Goal: Information Seeking & Learning: Learn about a topic

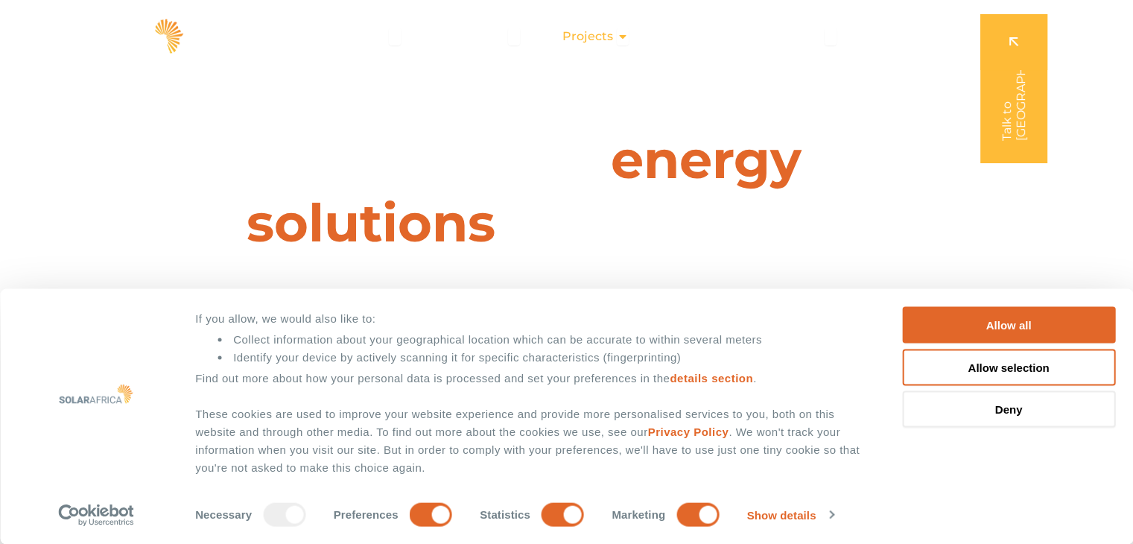
click at [603, 39] on span "Projects" at bounding box center [587, 37] width 51 height 18
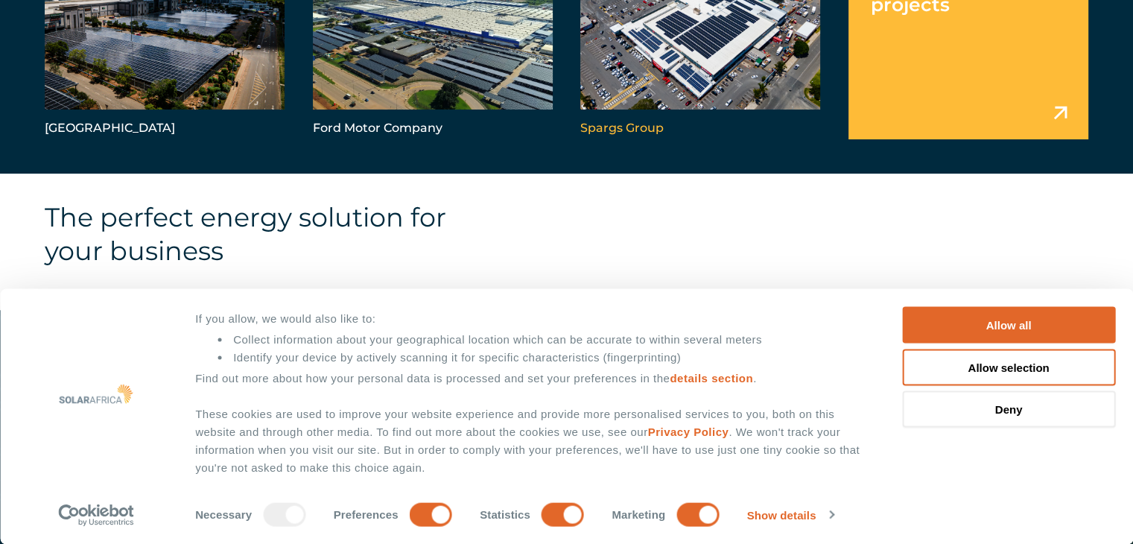
scroll to position [1638, 0]
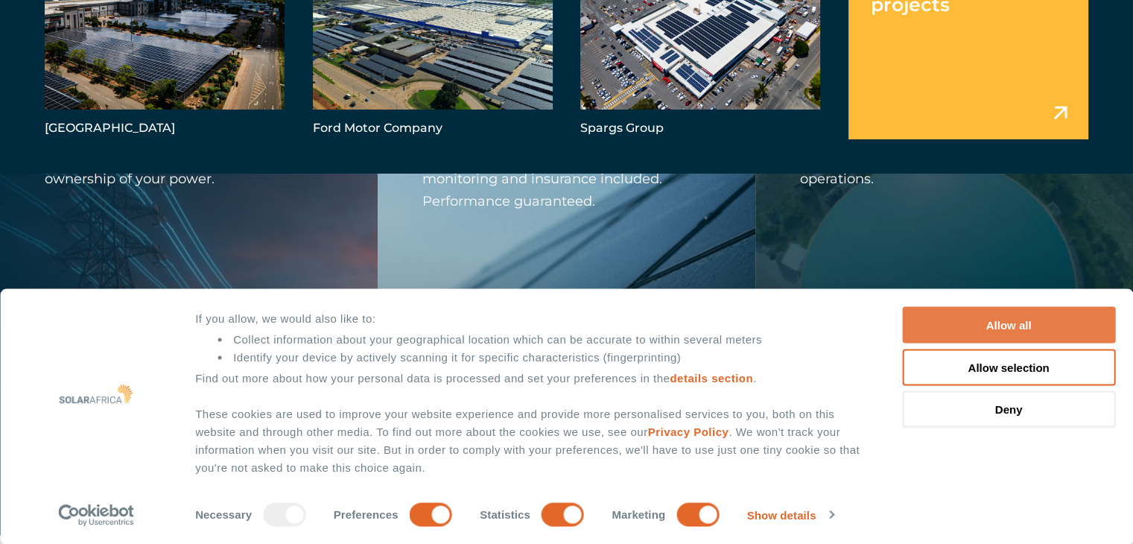
click at [1035, 331] on button "Allow all" at bounding box center [1008, 325] width 213 height 36
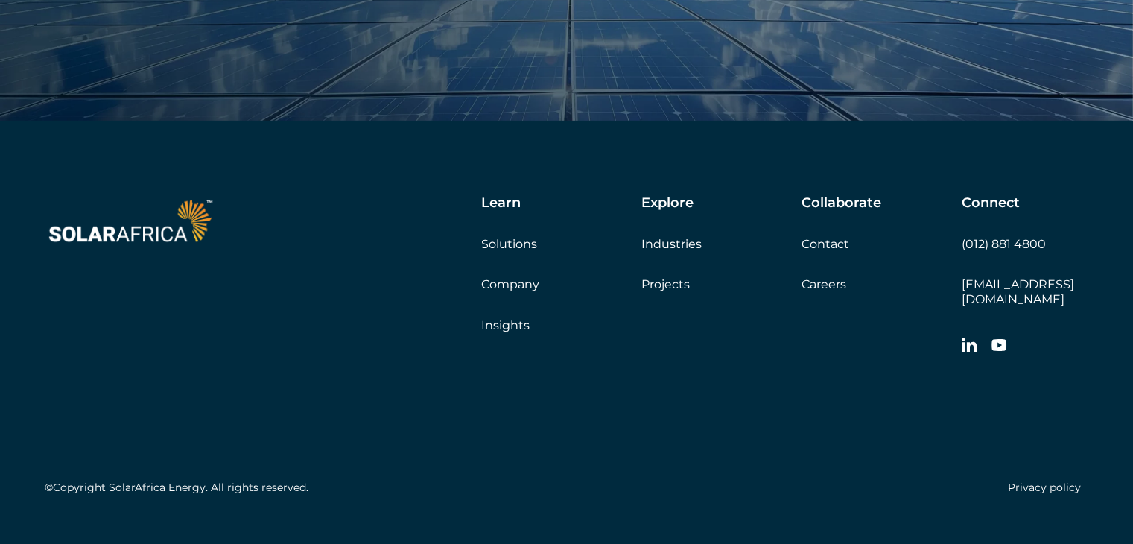
scroll to position [5099, 0]
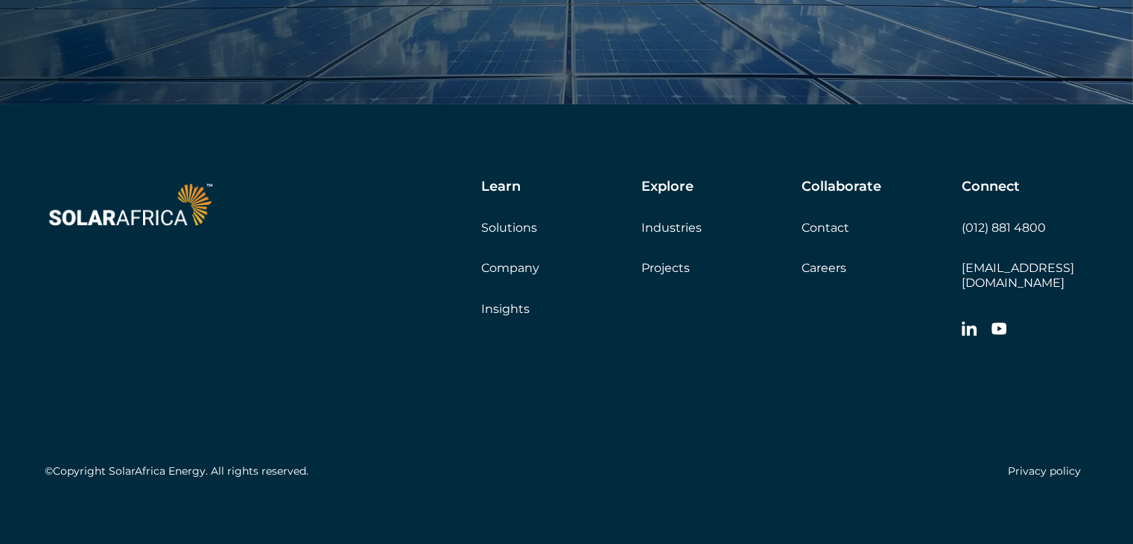
click at [841, 270] on link "Careers" at bounding box center [823, 268] width 45 height 14
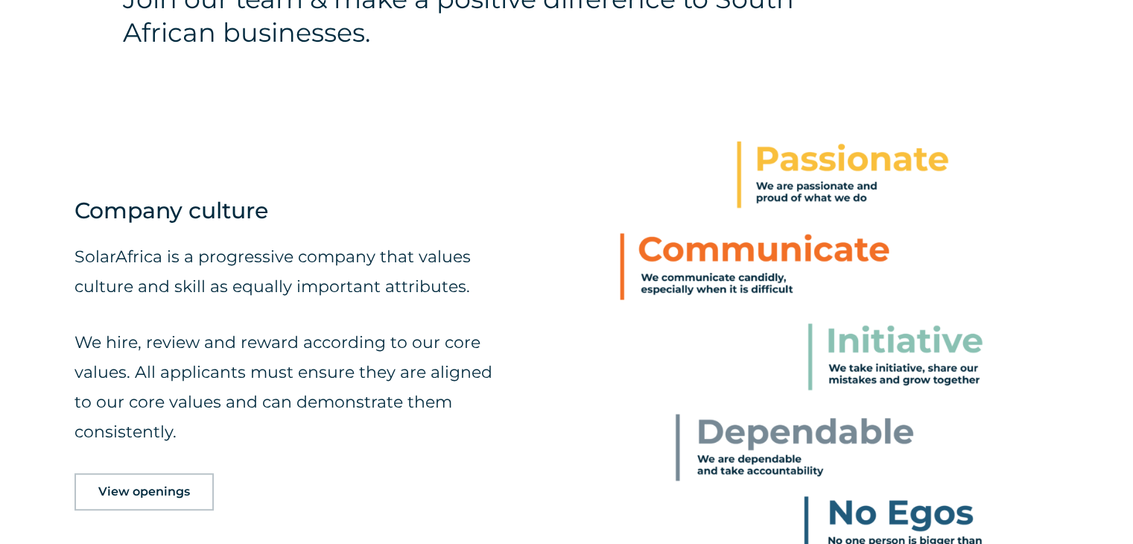
scroll to position [819, 0]
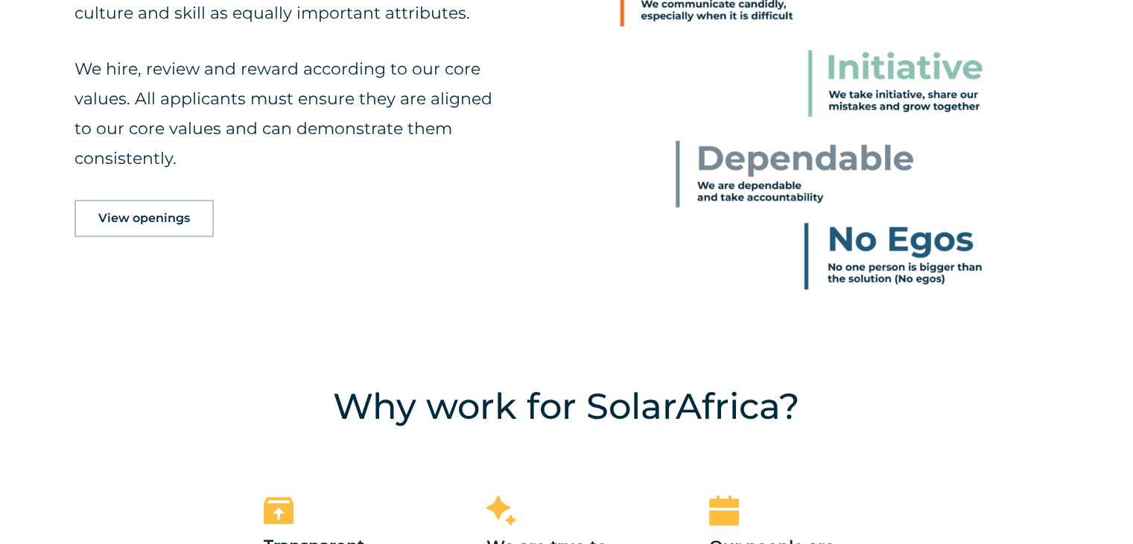
click at [120, 213] on span "View openings" at bounding box center [144, 218] width 92 height 12
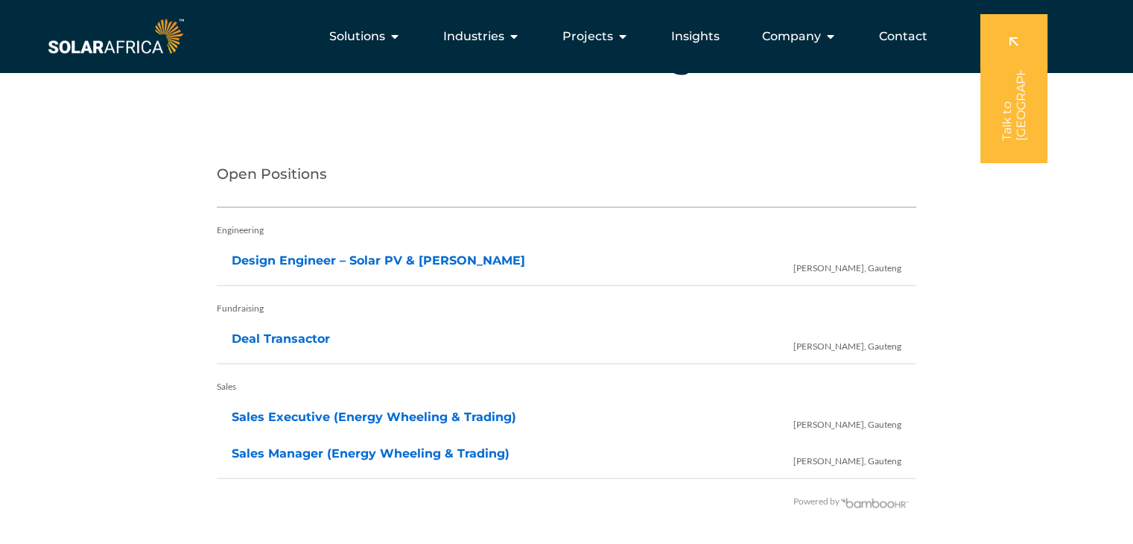
scroll to position [2896, 0]
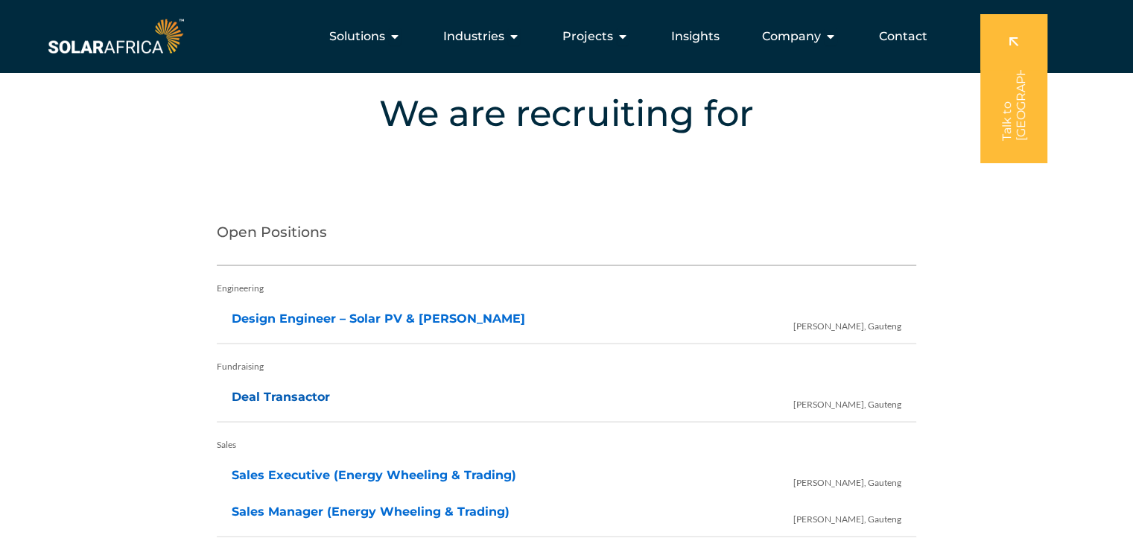
click at [303, 394] on link "Deal Transactor" at bounding box center [281, 397] width 98 height 14
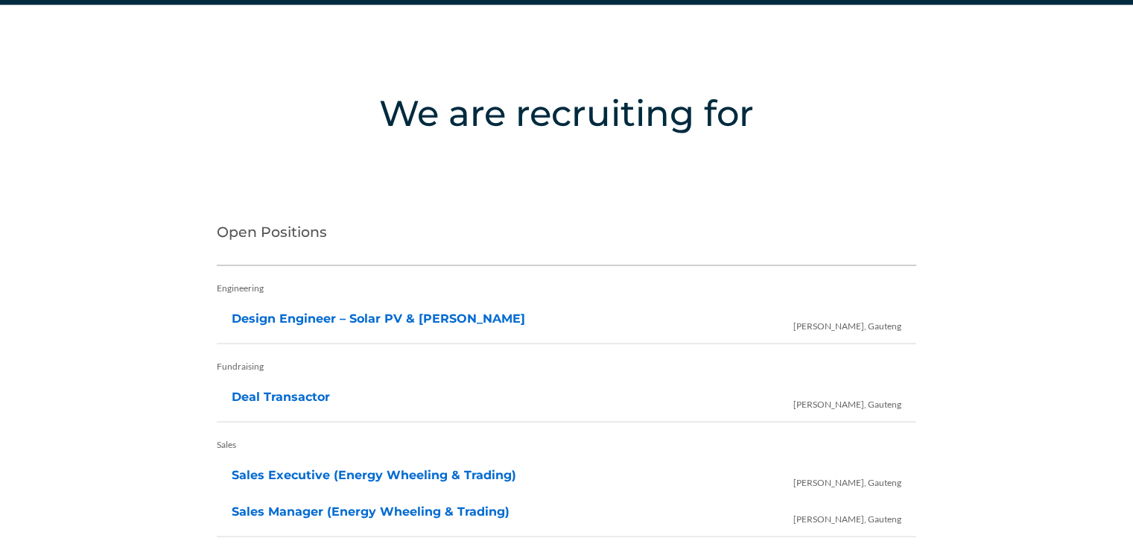
scroll to position [3169, 0]
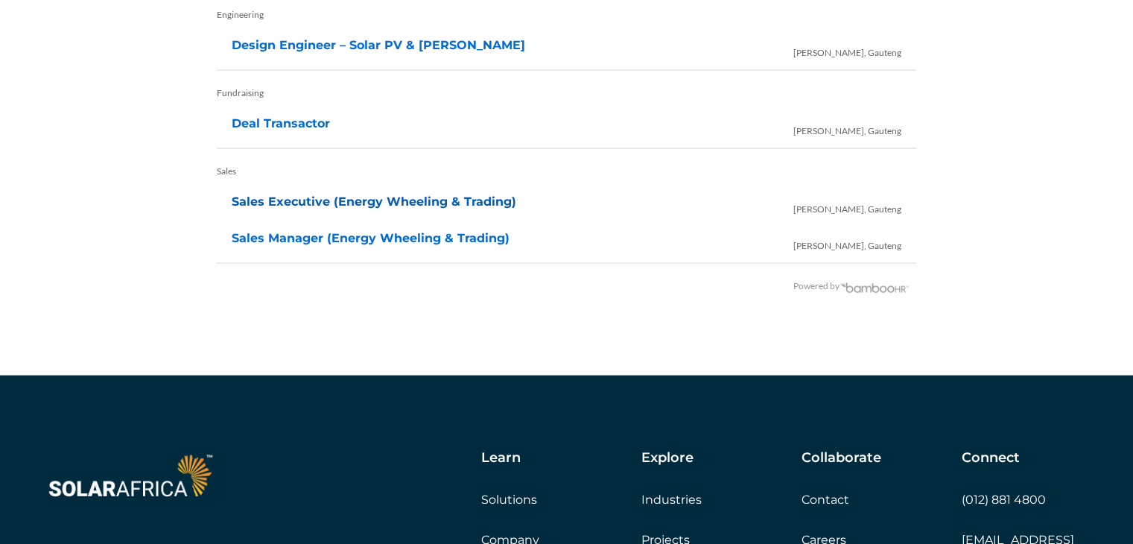
click at [292, 200] on link "Sales Executive (Energy Wheeling & Trading)" at bounding box center [374, 201] width 284 height 14
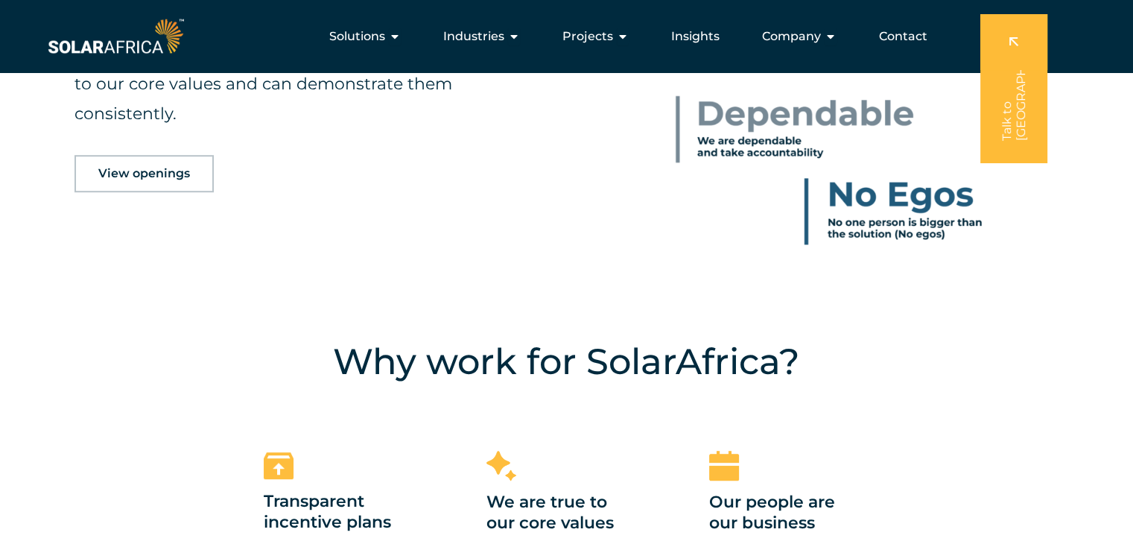
scroll to position [840, 0]
